Goal: Information Seeking & Learning: Check status

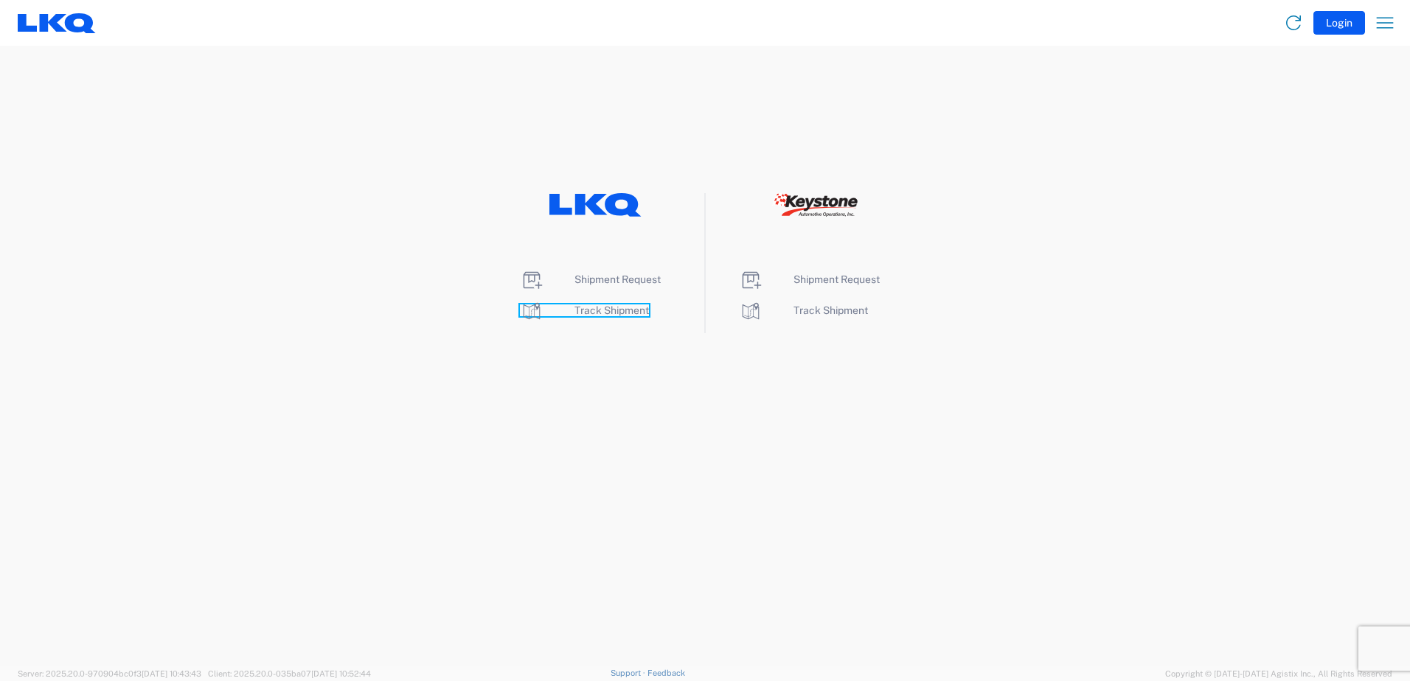
click at [583, 311] on span "Track Shipment" at bounding box center [611, 311] width 74 height 12
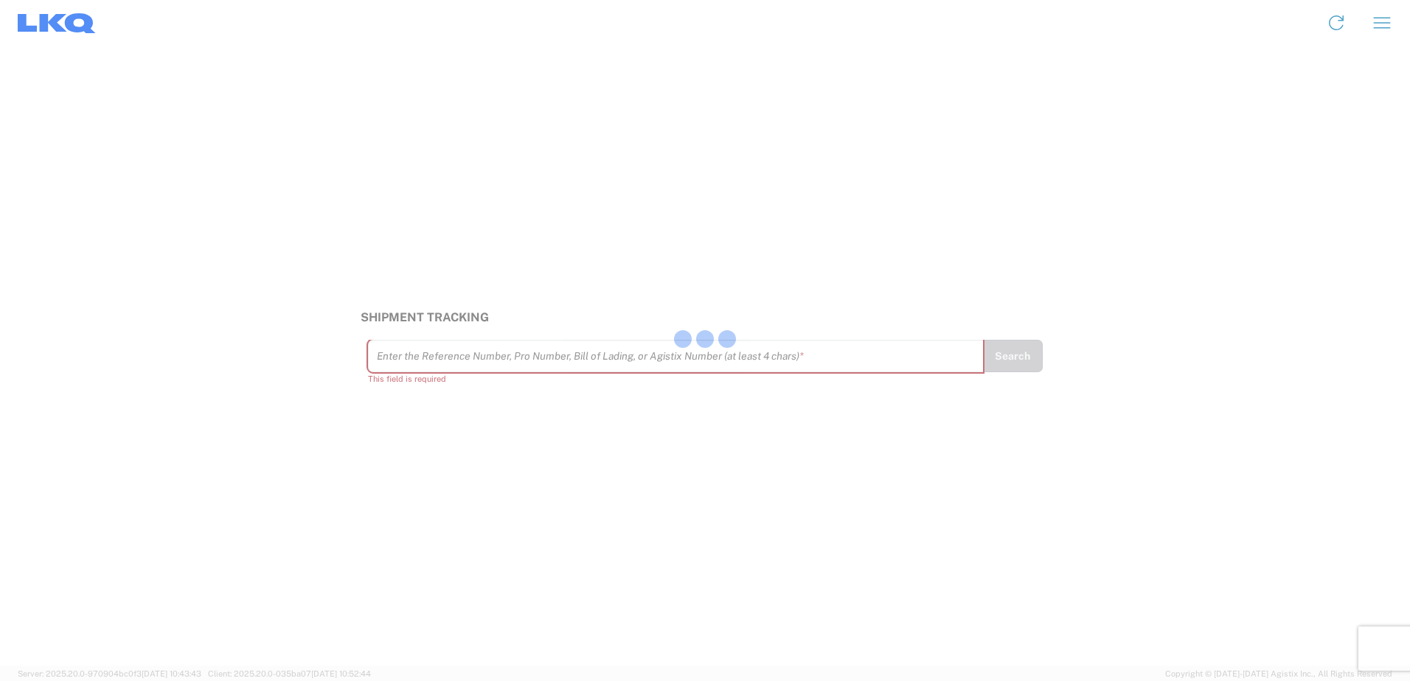
click at [426, 364] on div at bounding box center [705, 340] width 1410 height 681
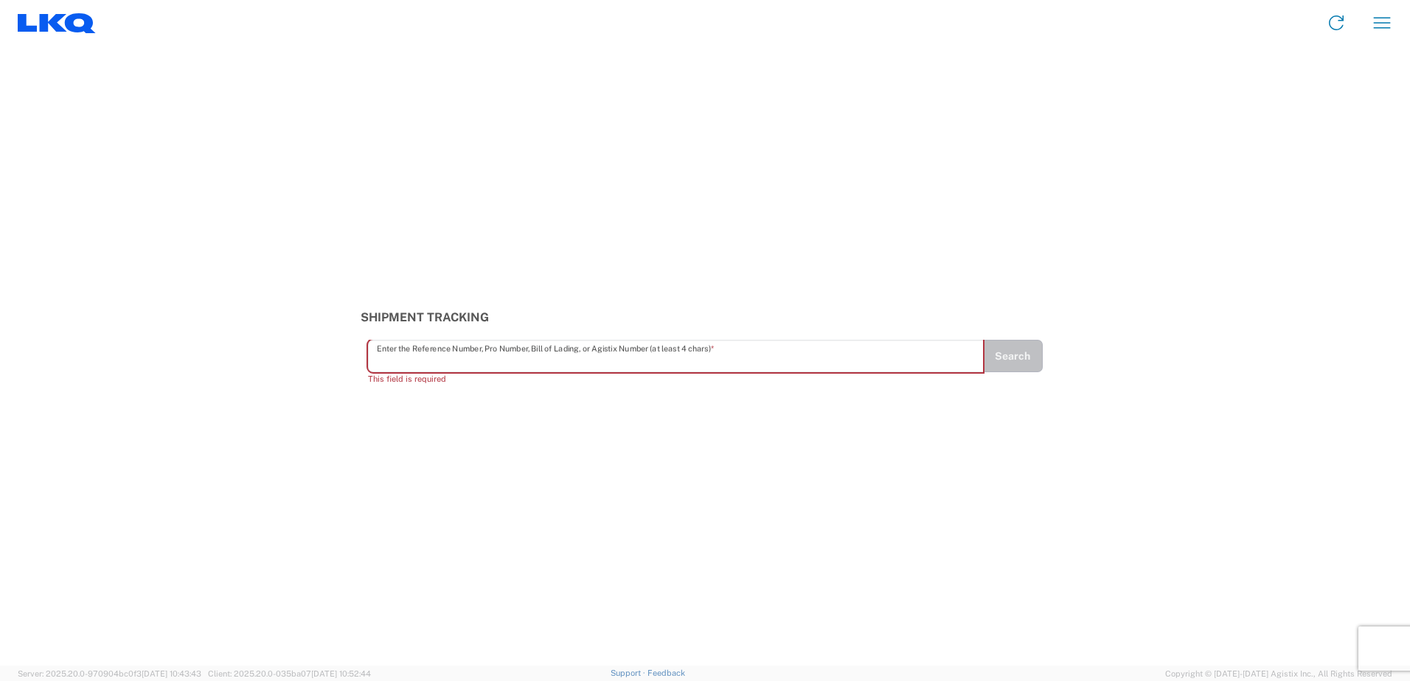
click at [426, 364] on input "text" at bounding box center [676, 357] width 598 height 26
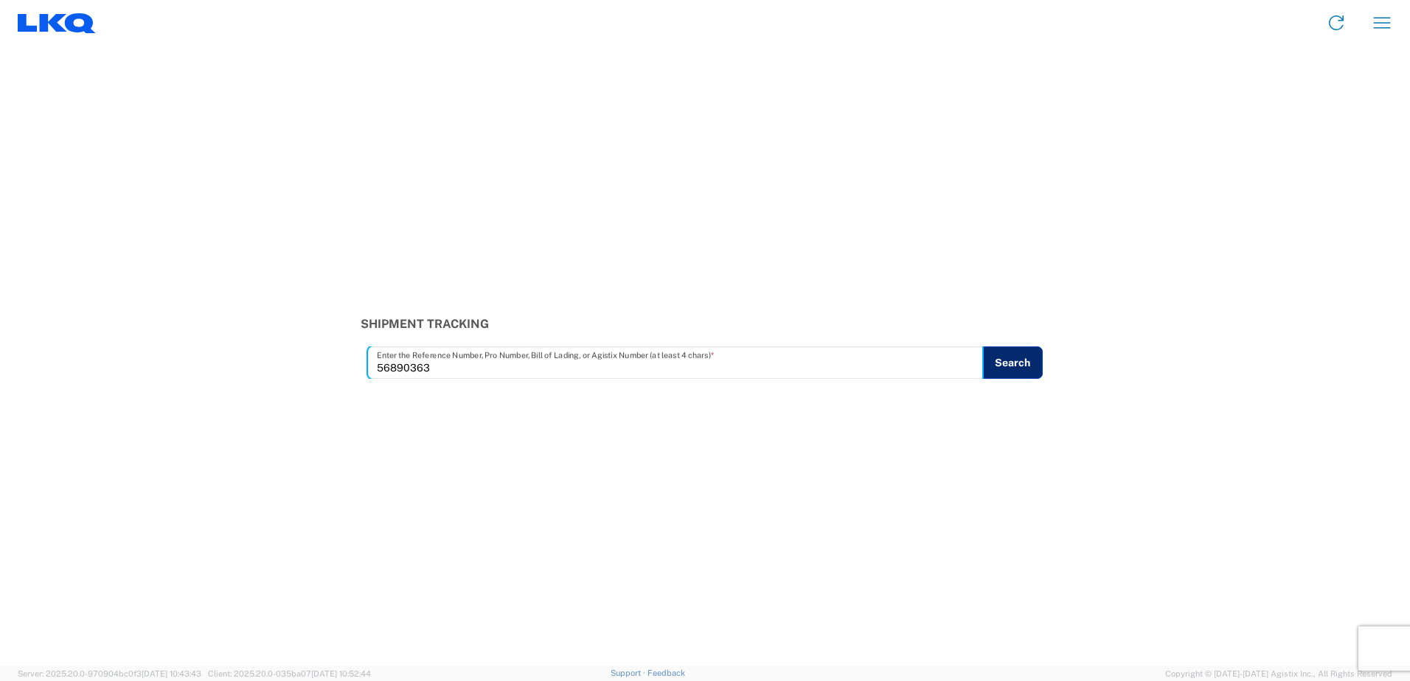
type input "56890363"
click at [999, 361] on button "Search" at bounding box center [1012, 363] width 60 height 32
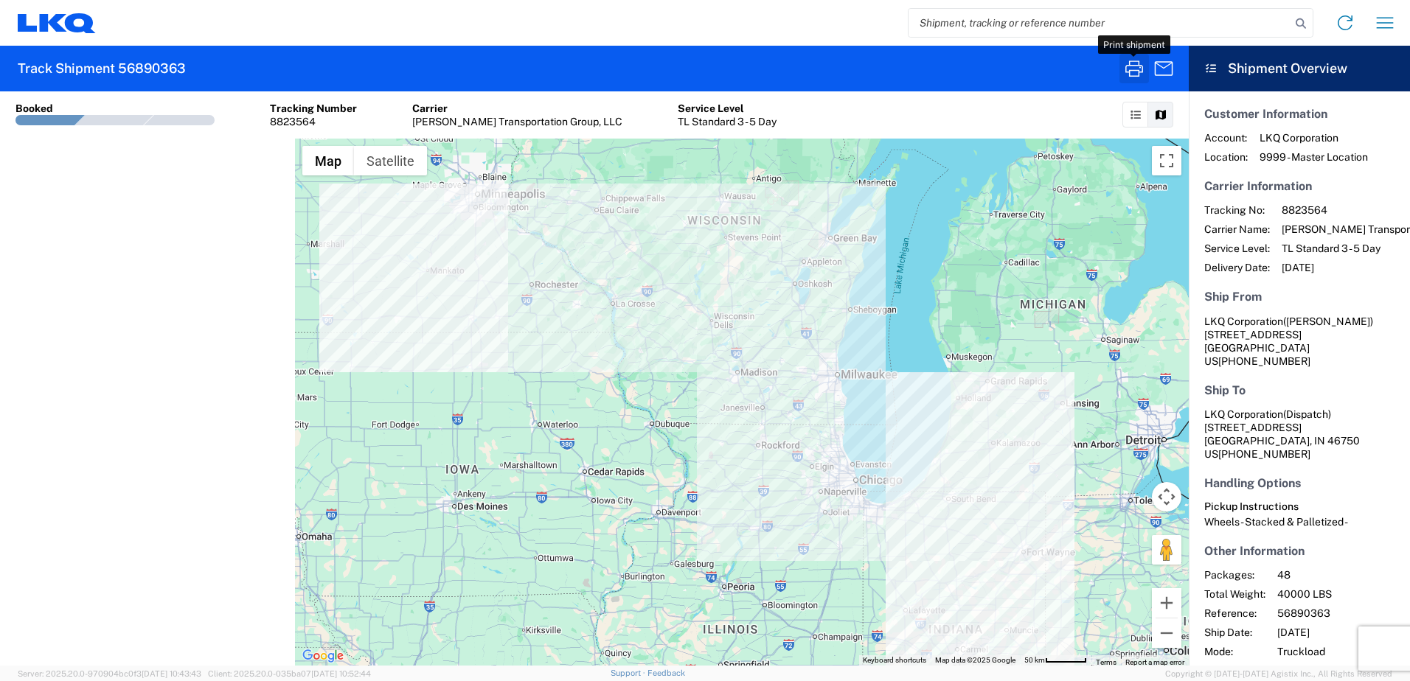
click at [1133, 69] on icon "button" at bounding box center [1134, 69] width 24 height 24
